Goal: Transaction & Acquisition: Purchase product/service

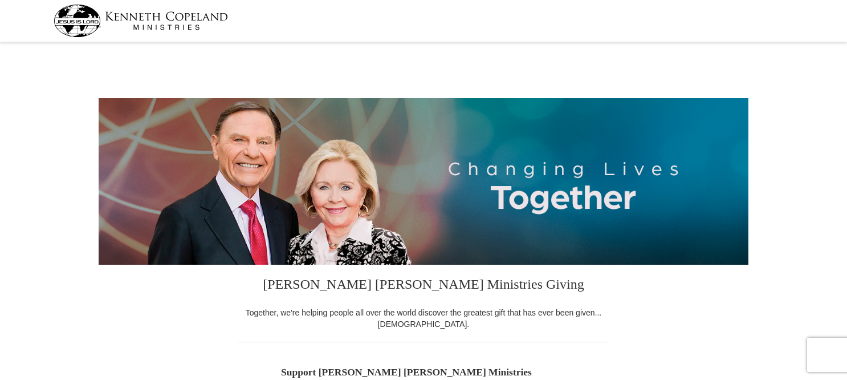
select select "CA"
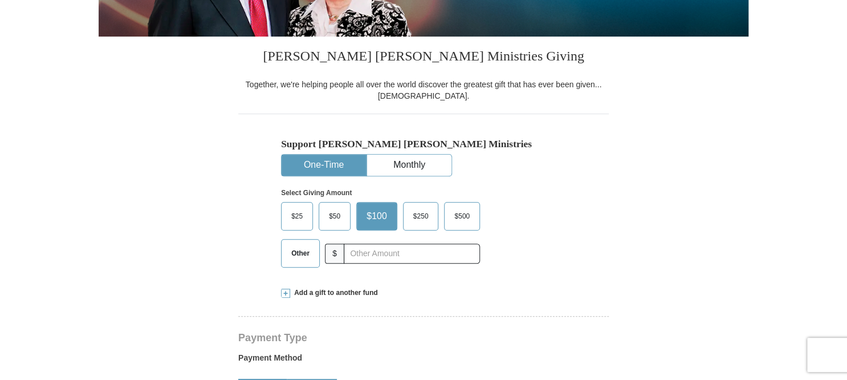
click at [301, 220] on span "$25" at bounding box center [297, 216] width 23 height 17
click at [0, 0] on input "$25" at bounding box center [0, 0] width 0 height 0
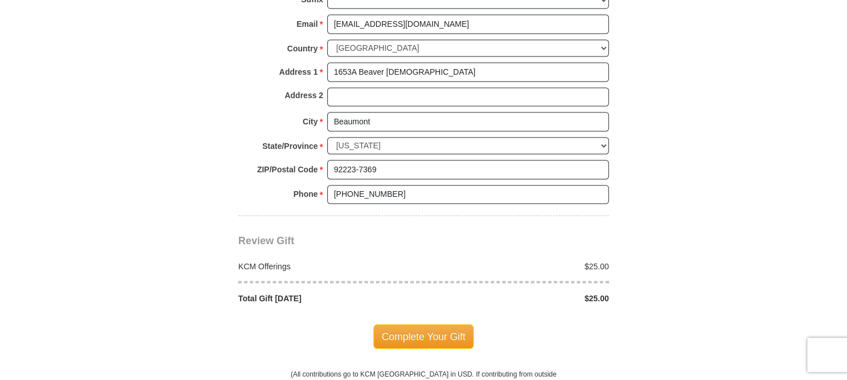
scroll to position [798, 0]
